Goal: Information Seeking & Learning: Check status

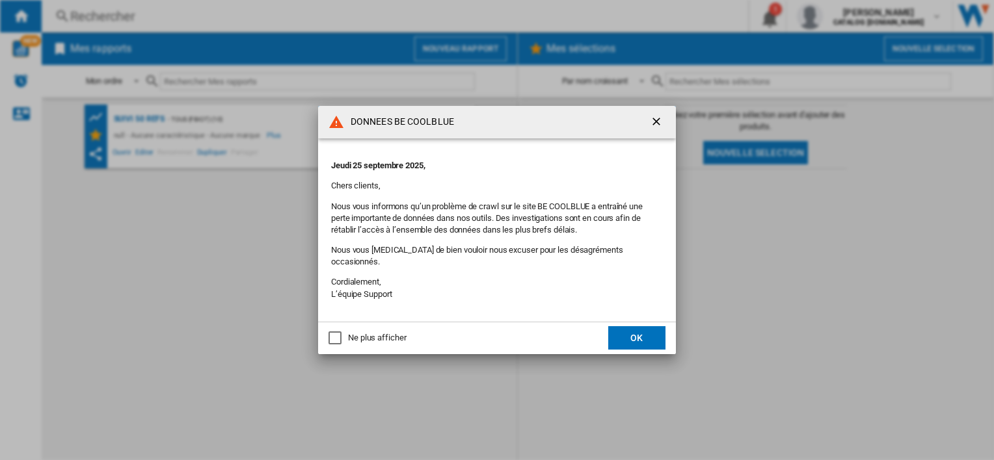
click at [637, 338] on button "OK" at bounding box center [636, 337] width 57 height 23
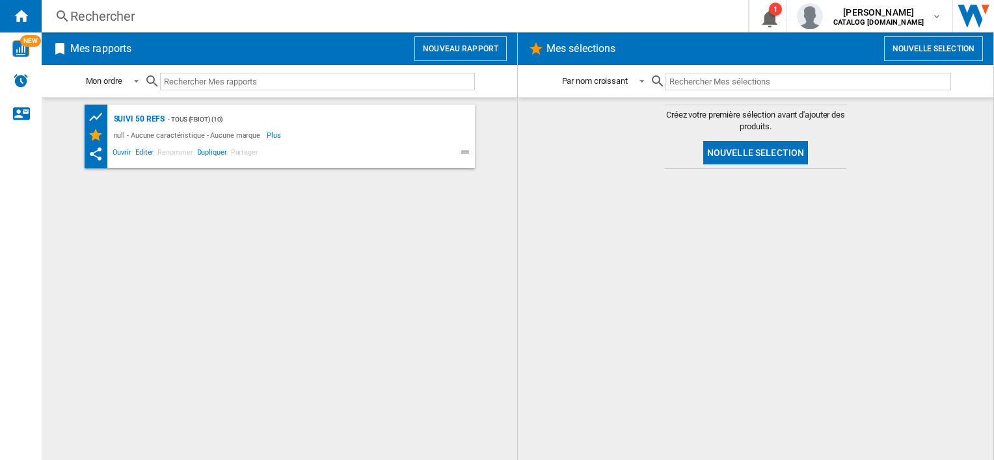
click at [135, 18] on div "Rechercher" at bounding box center [392, 16] width 644 height 18
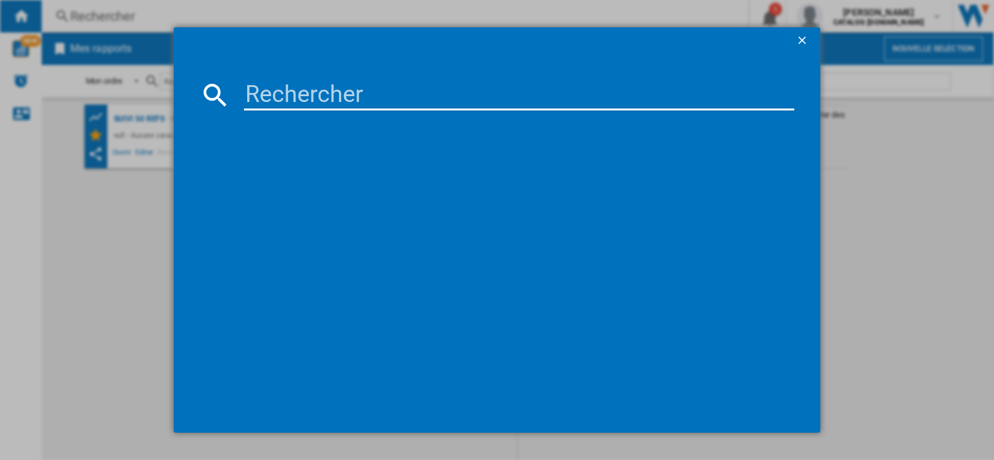
click at [283, 87] on input at bounding box center [519, 94] width 550 height 31
type input "RH2039"
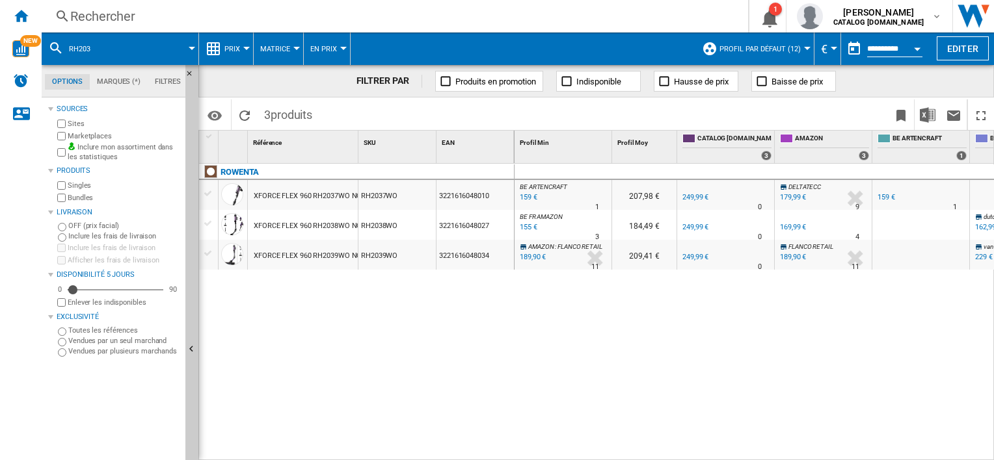
click at [243, 49] on div at bounding box center [246, 48] width 7 height 3
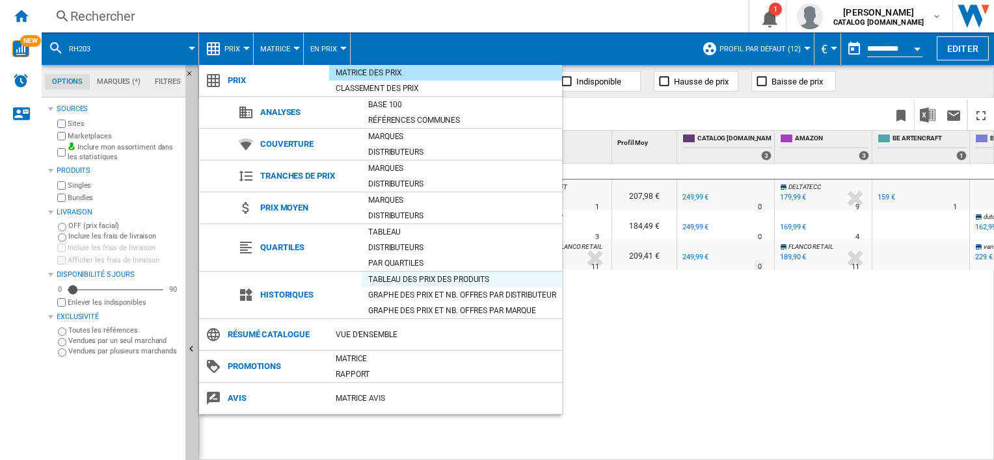
click at [377, 276] on div "Tableau des prix des produits" at bounding box center [462, 279] width 200 height 13
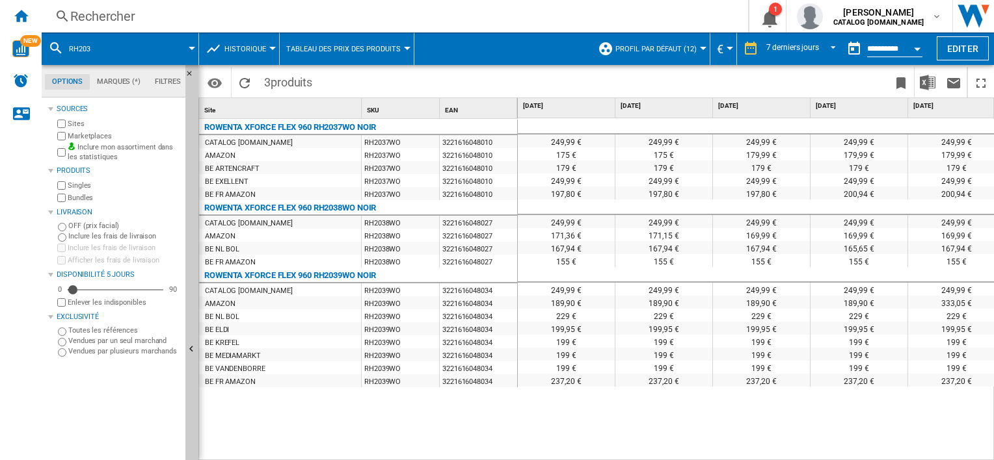
scroll to position [0, 303]
